Goal: Use online tool/utility: Utilize a website feature to perform a specific function

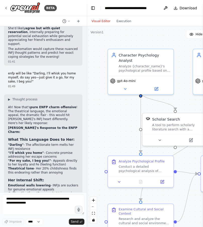
drag, startPoint x: 191, startPoint y: 19, endPoint x: 135, endPoint y: 25, distance: 56.5
click at [135, 25] on div "Visual Editor Execution" at bounding box center [165, 21] width 156 height 10
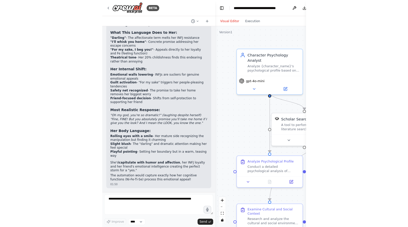
scroll to position [1341, 0]
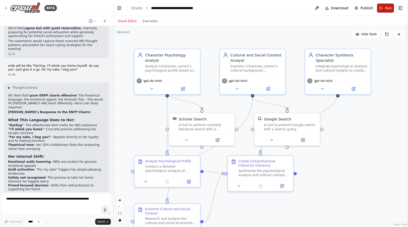
click at [203, 8] on span "Run" at bounding box center [388, 8] width 7 height 5
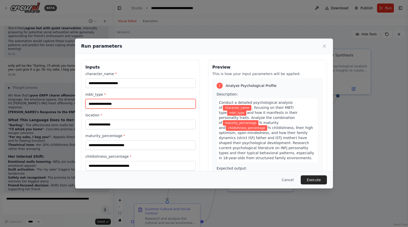
click at [144, 104] on input "mbti_type *" at bounding box center [140, 104] width 110 height 10
type input "****"
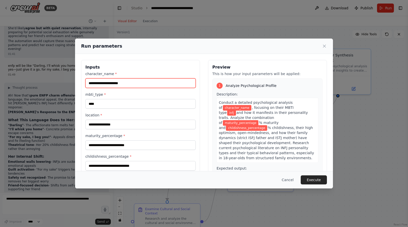
click at [138, 84] on input "character_name *" at bounding box center [140, 83] width 110 height 10
type input "**********"
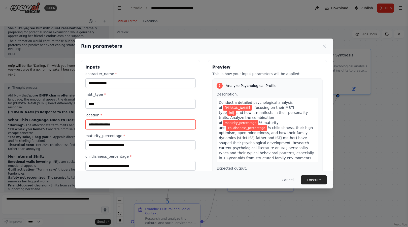
click at [130, 120] on input "location *" at bounding box center [140, 125] width 110 height 10
type input "**********"
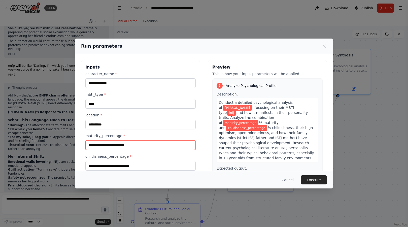
click at [129, 145] on input "maturity_percentage *" at bounding box center [140, 145] width 110 height 10
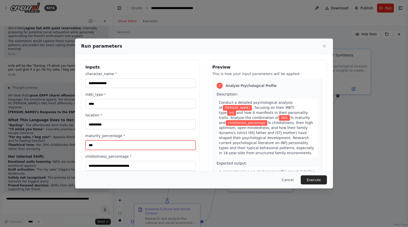
type input "***"
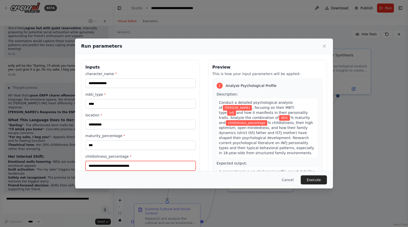
click at [127, 164] on input "childishness_percentage *" at bounding box center [140, 166] width 110 height 10
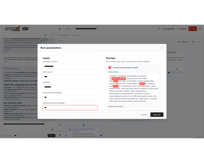
scroll to position [30, 0]
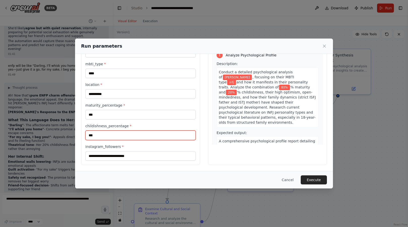
type input "***"
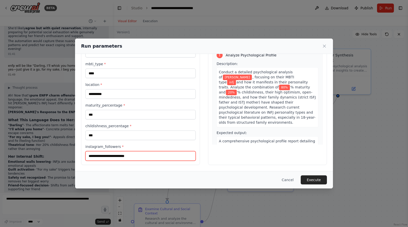
click at [127, 156] on input "instagram_followers *" at bounding box center [140, 156] width 110 height 10
type input "***"
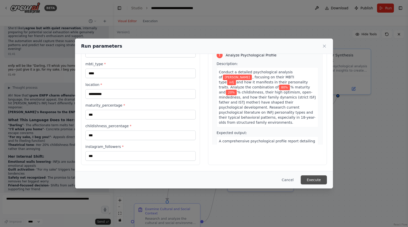
click at [203, 179] on button "Execute" at bounding box center [314, 179] width 26 height 9
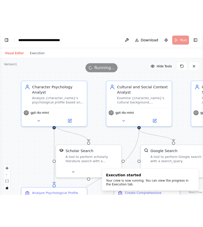
scroll to position [1618, 0]
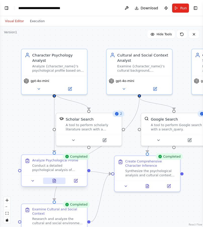
click at [57, 181] on button at bounding box center [54, 180] width 23 height 6
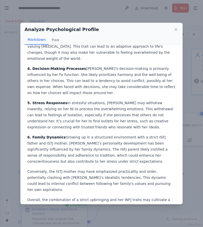
scroll to position [231, 0]
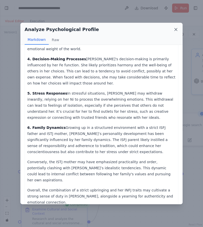
click at [179, 27] on icon at bounding box center [176, 29] width 5 height 5
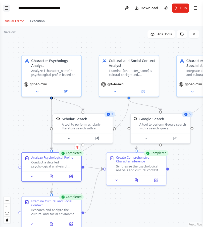
click at [7, 10] on button "Toggle Left Sidebar" at bounding box center [6, 8] width 7 height 7
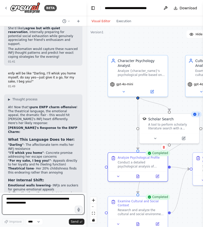
click at [22, 208] on textarea at bounding box center [43, 204] width 83 height 20
click at [58, 205] on textarea "**********" at bounding box center [43, 204] width 83 height 20
paste textarea "**********"
type textarea "**********"
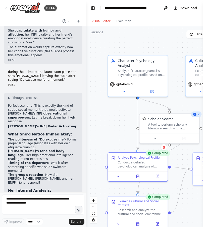
scroll to position [1877, 0]
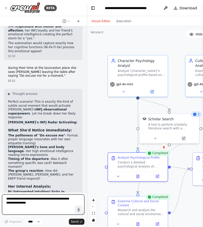
click at [19, 199] on textarea at bounding box center [43, 204] width 83 height 20
type textarea "**********"
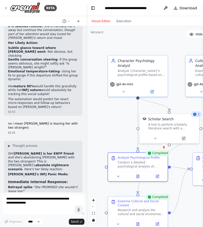
scroll to position [2115, 0]
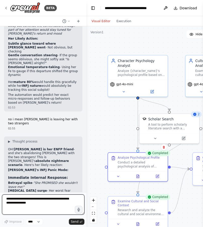
click at [34, 198] on textarea at bounding box center [43, 204] width 83 height 20
type textarea "**********"
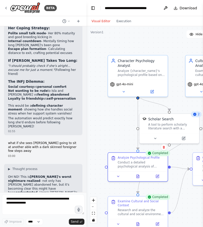
scroll to position [2365, 0]
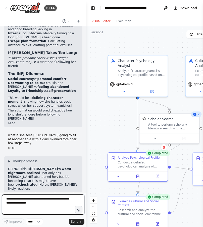
click at [37, 203] on textarea at bounding box center [43, 204] width 83 height 20
type textarea "**********"
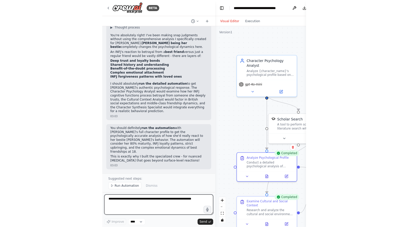
scroll to position [2153, 0]
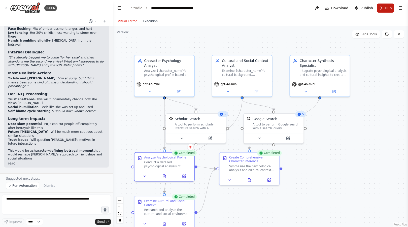
click at [203, 7] on button "Run" at bounding box center [385, 8] width 17 height 9
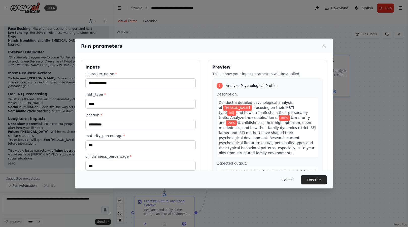
click at [203, 178] on button "Cancel" at bounding box center [288, 179] width 20 height 9
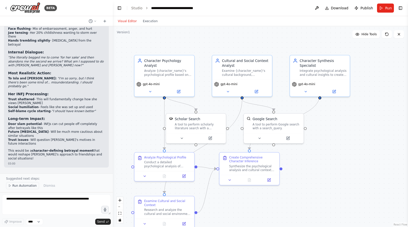
click at [20, 184] on span "Run Automation" at bounding box center [24, 186] width 24 height 4
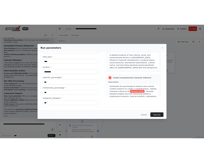
scroll to position [273, 0]
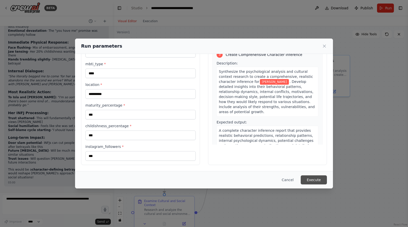
click at [203, 177] on button "Execute" at bounding box center [314, 179] width 26 height 9
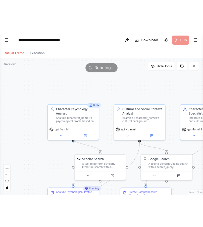
scroll to position [2560, 0]
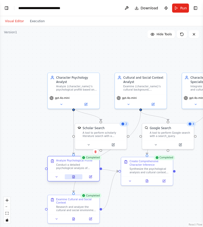
click at [77, 178] on button at bounding box center [74, 176] width 18 height 5
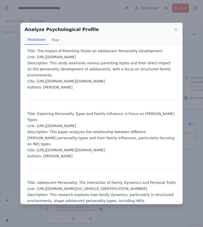
scroll to position [217, 0]
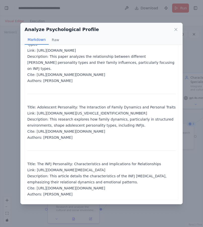
click at [174, 27] on div "Analyze Psychological Profile" at bounding box center [102, 29] width 154 height 7
click at [176, 26] on div "Analyze Psychological Profile" at bounding box center [102, 29] width 154 height 7
click at [176, 29] on icon at bounding box center [176, 29] width 5 height 5
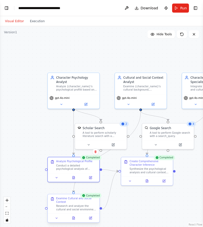
click at [84, 211] on div "Research and analyze the cultural and social environment of {location}, particu…" at bounding box center [76, 207] width 41 height 7
click at [76, 219] on button at bounding box center [74, 217] width 18 height 5
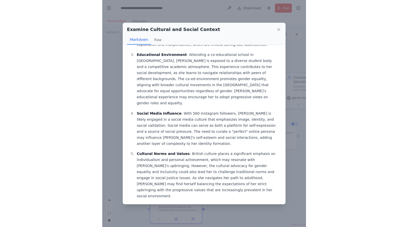
scroll to position [167, 0]
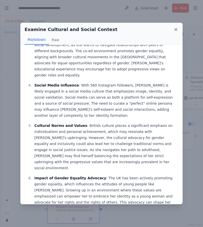
click at [179, 27] on icon at bounding box center [176, 29] width 5 height 5
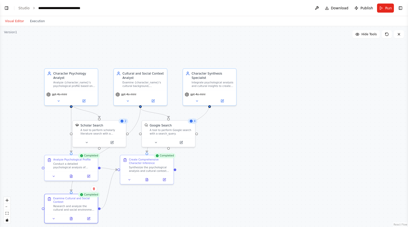
scroll to position [2134, 0]
click at [7, 8] on button "Toggle Left Sidebar" at bounding box center [6, 8] width 7 height 7
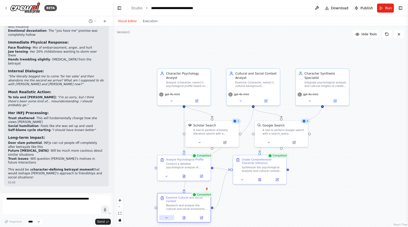
click at [172, 217] on button at bounding box center [166, 217] width 15 height 5
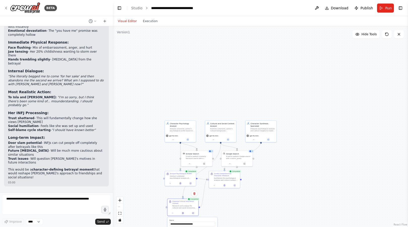
click at [191, 219] on label "Name" at bounding box center [192, 220] width 46 height 2
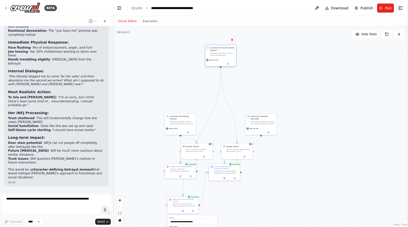
drag, startPoint x: 218, startPoint y: 119, endPoint x: 217, endPoint y: 50, distance: 69.0
click at [203, 50] on div "Cultural and Social Context Analyst" at bounding box center [222, 49] width 24 height 5
drag, startPoint x: 258, startPoint y: 117, endPoint x: 252, endPoint y: 62, distance: 56.0
click at [203, 62] on div "Character Synthesis Specialist Integrate psychological analysis and cultural in…" at bounding box center [258, 67] width 24 height 10
drag, startPoint x: 185, startPoint y: 121, endPoint x: 183, endPoint y: 74, distance: 46.6
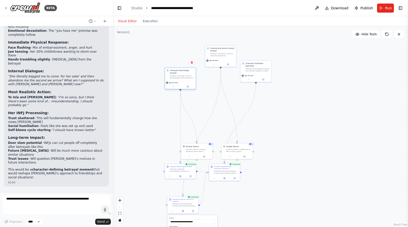
click at [183, 75] on div "Analyze {character_name}'s psychological profile based on MBTI type {mbti_type}…" at bounding box center [182, 77] width 24 height 4
drag, startPoint x: 200, startPoint y: 152, endPoint x: 205, endPoint y: 102, distance: 49.8
click at [203, 102] on div "Scholar Search A tool to perform scholarly literature search with a search_quer…" at bounding box center [204, 102] width 25 height 7
drag, startPoint x: 235, startPoint y: 149, endPoint x: 236, endPoint y: 106, distance: 43.1
click at [203, 106] on div "A tool to perform Google search with a search_query." at bounding box center [239, 107] width 25 height 4
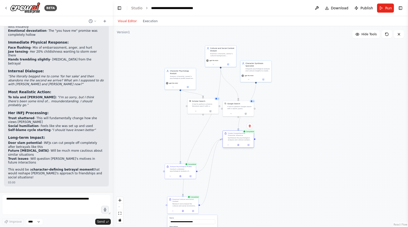
drag, startPoint x: 233, startPoint y: 172, endPoint x: 246, endPoint y: 138, distance: 36.1
click at [203, 138] on div "Synthesize the psychological analysis and cultural context research to create a…" at bounding box center [240, 139] width 24 height 4
drag, startPoint x: 187, startPoint y: 170, endPoint x: 195, endPoint y: 140, distance: 31.8
click at [195, 140] on div "Conduct a detailed psychological analysis of {character_name}, focusing on thei…" at bounding box center [190, 139] width 24 height 4
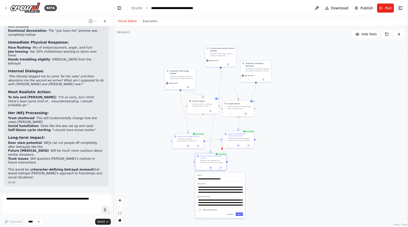
drag, startPoint x: 193, startPoint y: 206, endPoint x: 219, endPoint y: 163, distance: 49.8
click at [203, 163] on div "Research and analyze the cultural and social environment of {location}, particu…" at bounding box center [212, 161] width 24 height 4
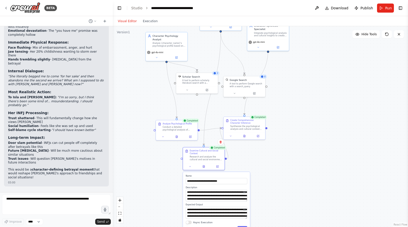
click at [203, 173] on div "**********" at bounding box center [216, 203] width 67 height 62
click at [191, 168] on div at bounding box center [204, 165] width 42 height 7
click at [191, 165] on icon at bounding box center [190, 165] width 3 height 3
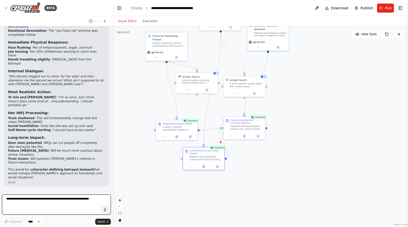
click at [58, 211] on textarea at bounding box center [56, 204] width 109 height 20
type textarea "**********"
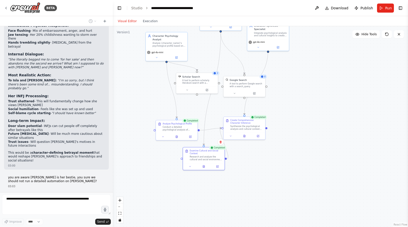
scroll to position [2164, 0]
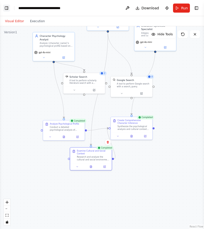
click at [7, 7] on button "Toggle Left Sidebar" at bounding box center [6, 8] width 7 height 7
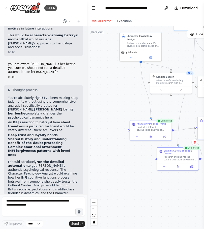
scroll to position [2710, 0]
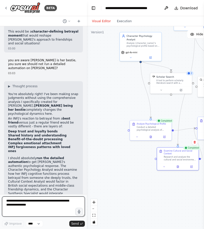
click at [28, 207] on textarea at bounding box center [43, 206] width 83 height 20
type textarea "***"
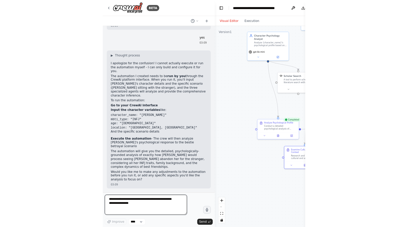
scroll to position [2410, 0]
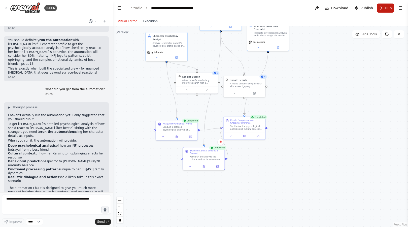
click at [203, 8] on button "Run" at bounding box center [385, 8] width 17 height 9
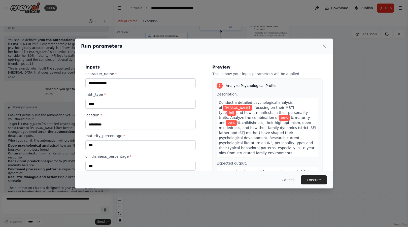
click at [203, 46] on icon at bounding box center [324, 46] width 5 height 5
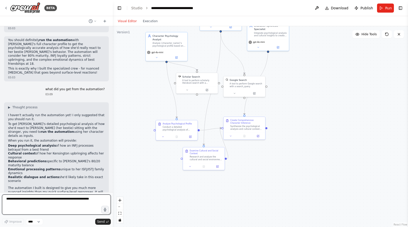
click at [67, 205] on textarea at bounding box center [56, 204] width 109 height 20
type textarea "**********"
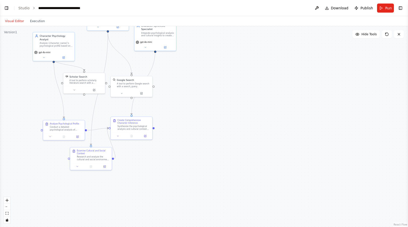
scroll to position [2633, 0]
click at [8, 6] on button "Toggle Left Sidebar" at bounding box center [6, 8] width 7 height 7
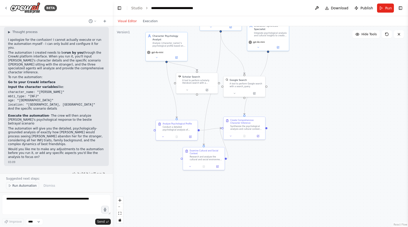
click at [13, 184] on span "Run Automation" at bounding box center [24, 186] width 24 height 4
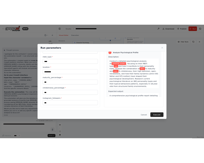
scroll to position [0, 0]
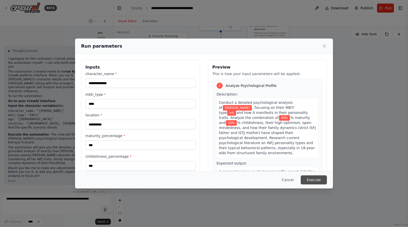
click at [203, 178] on button "Execute" at bounding box center [314, 179] width 26 height 9
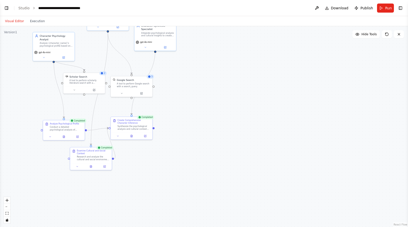
scroll to position [2615, 0]
click at [8, 6] on button "Toggle Left Sidebar" at bounding box center [6, 8] width 7 height 7
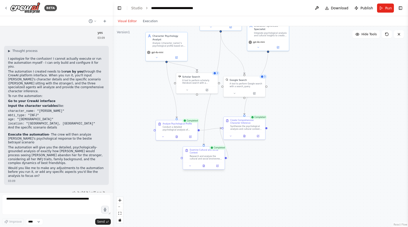
click at [203, 169] on div "Examine Cultural and Social Context Research and analyze the cultural and socia…" at bounding box center [204, 157] width 42 height 23
click at [203, 169] on div at bounding box center [204, 165] width 42 height 7
click at [203, 167] on button at bounding box center [204, 166] width 14 height 4
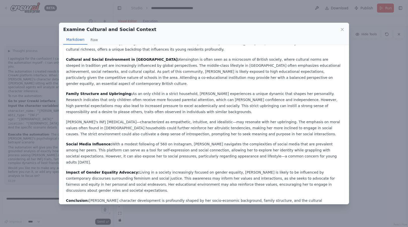
scroll to position [24, 0]
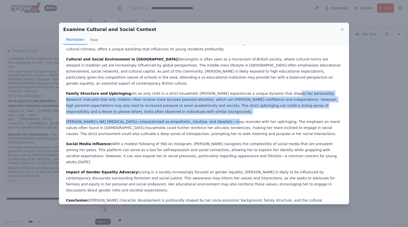
drag, startPoint x: 208, startPoint y: 109, endPoint x: 259, endPoint y: 83, distance: 57.4
click at [203, 83] on div "[PERSON_NAME], an [DEMOGRAPHIC_DATA] from [GEOGRAPHIC_DATA], [GEOGRAPHIC_DATA] …" at bounding box center [204, 127] width 276 height 199
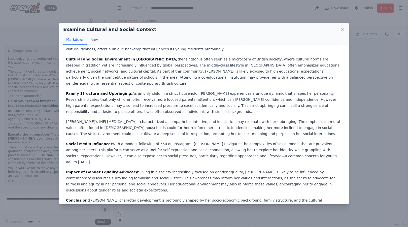
click at [203, 141] on p "Social Media Influence: With a modest following of 560 on Instagram, [PERSON_NA…" at bounding box center [204, 153] width 276 height 24
click at [203, 24] on div "Examine Cultural and Social Context Markdown Raw" at bounding box center [204, 34] width 290 height 22
click at [203, 28] on icon at bounding box center [342, 29] width 3 height 3
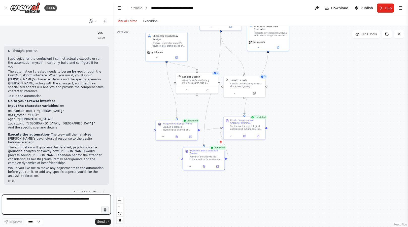
click at [21, 203] on textarea at bounding box center [56, 204] width 109 height 20
type textarea "**********"
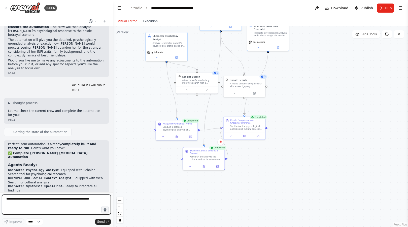
scroll to position [2726, 0]
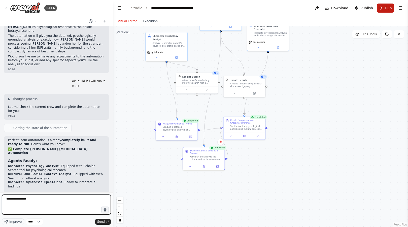
type textarea "**********"
click at [203, 10] on span "Run" at bounding box center [388, 8] width 7 height 5
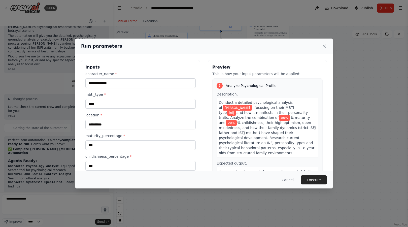
click at [203, 45] on icon at bounding box center [324, 46] width 5 height 5
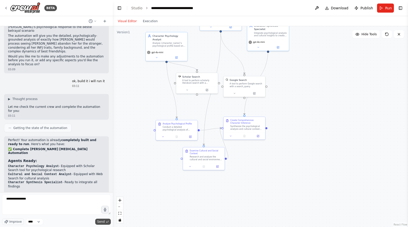
click at [105, 224] on button "Send" at bounding box center [103, 222] width 16 height 6
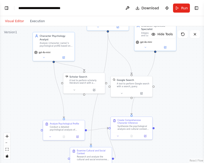
scroll to position [3318, 0]
click at [10, 5] on button "Toggle Left Sidebar" at bounding box center [6, 8] width 7 height 7
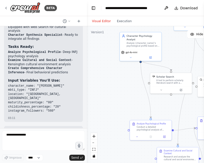
scroll to position [3425, 0]
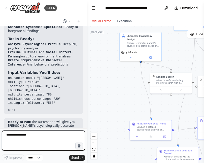
click at [32, 136] on textarea "**********" at bounding box center [43, 140] width 83 height 20
type textarea "**********"
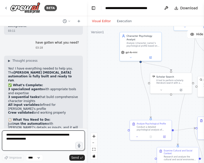
scroll to position [3545, 0]
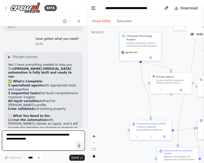
click at [50, 137] on textarea at bounding box center [43, 140] width 83 height 20
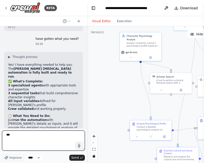
type textarea "****"
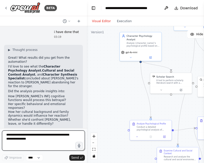
scroll to position [3710, 0]
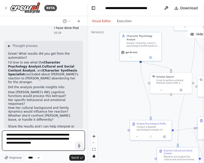
type textarea "**********"
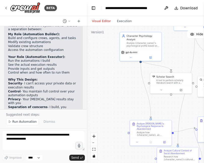
scroll to position [3993, 0]
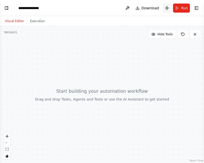
click at [169, 12] on button "Publish" at bounding box center [167, 8] width 8 height 9
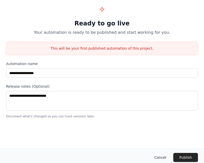
click at [159, 157] on button "Cancel" at bounding box center [160, 157] width 20 height 9
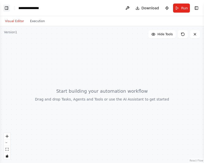
click at [8, 8] on button "Toggle Left Sidebar" at bounding box center [6, 8] width 7 height 7
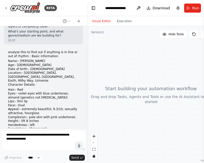
scroll to position [214, 0]
click at [187, 7] on button "Run" at bounding box center [192, 8] width 17 height 9
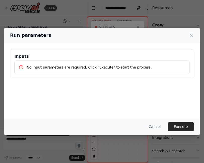
click at [162, 127] on button "Cancel" at bounding box center [155, 126] width 20 height 9
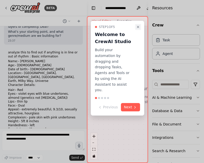
click at [138, 28] on icon "Close walkthrough" at bounding box center [138, 27] width 2 height 2
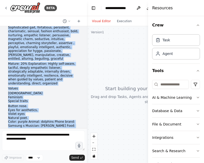
scroll to position [446, 0]
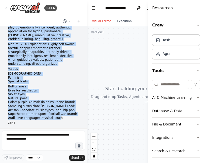
drag, startPoint x: 9, startPoint y: 53, endPoint x: 48, endPoint y: 96, distance: 57.7
copy div "Name:- Astrid Nord Age:- 18 Date of birth:- 24th December 2006 Location:- Copen…"
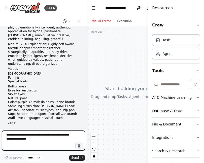
click at [38, 136] on textarea at bounding box center [43, 140] width 83 height 20
paste textarea "**********"
type textarea "**********"
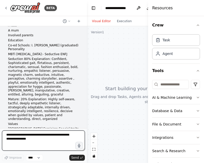
scroll to position [2379, 0]
